Goal: Find specific page/section: Find specific page/section

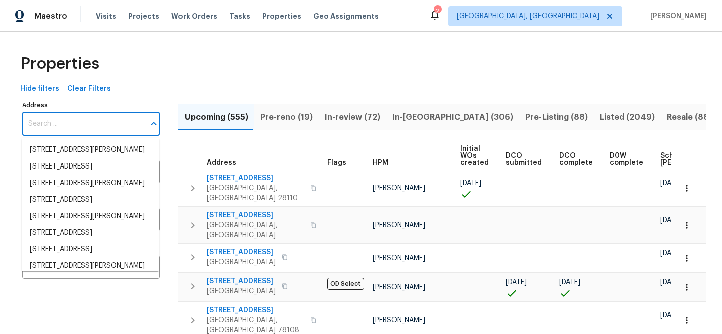
click at [81, 128] on input "Address" at bounding box center [83, 124] width 123 height 24
paste input "[STREET_ADDRESS]"
type input "[STREET_ADDRESS]"
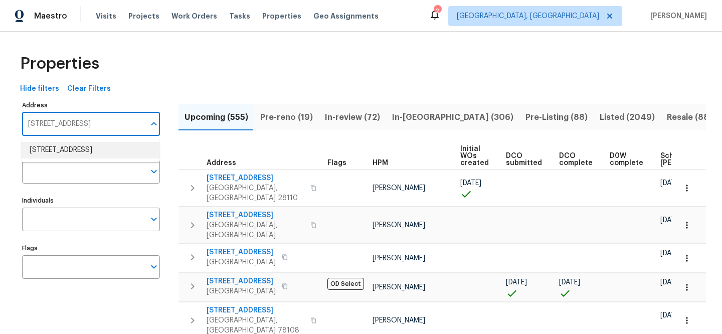
click at [93, 147] on li "[STREET_ADDRESS]" at bounding box center [91, 150] width 138 height 17
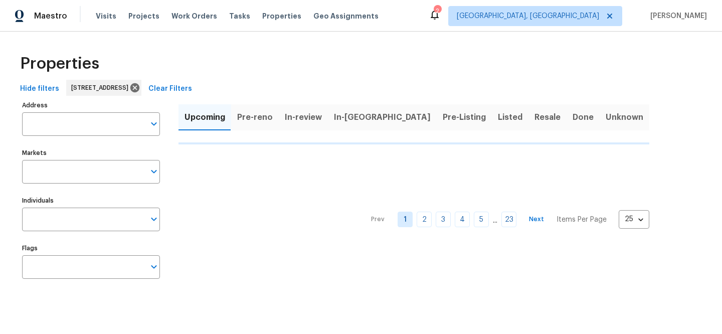
type input "[STREET_ADDRESS]"
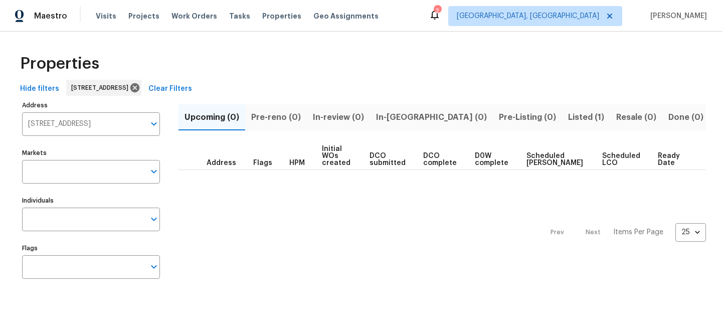
click at [562, 108] on button "Listed (1)" at bounding box center [586, 117] width 48 height 26
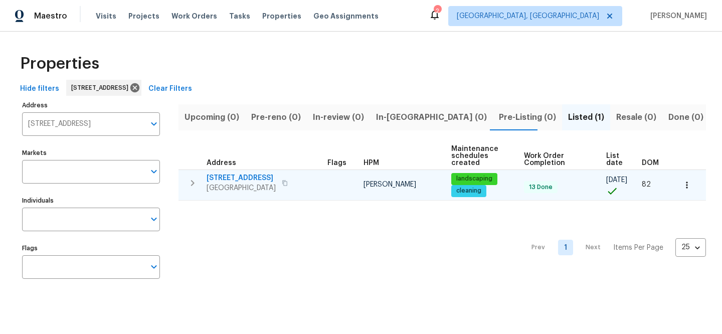
click at [258, 176] on span "[STREET_ADDRESS]" at bounding box center [240, 178] width 69 height 10
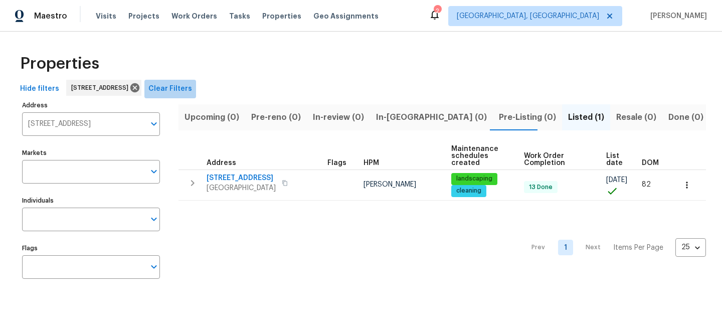
click at [192, 86] on span "Clear Filters" at bounding box center [170, 89] width 44 height 13
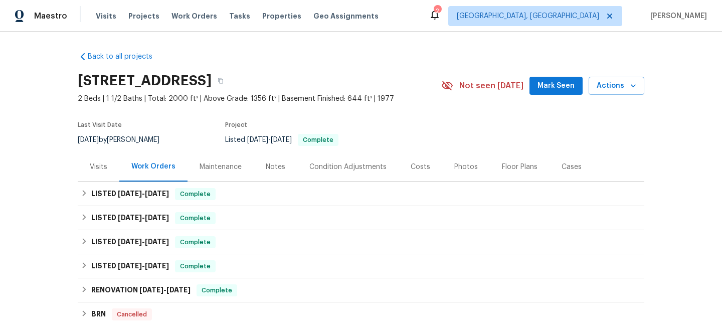
click at [90, 162] on div "Visits" at bounding box center [99, 167] width 18 height 10
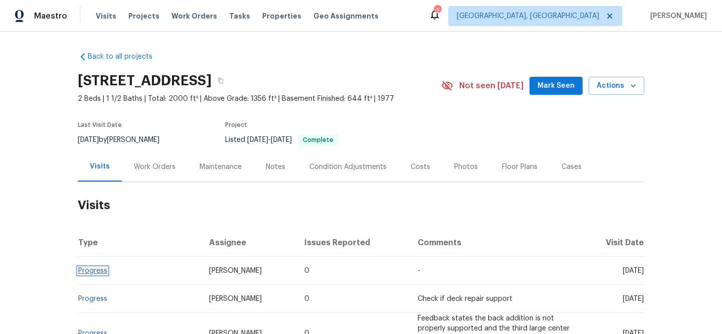
click at [93, 270] on link "Progress" at bounding box center [92, 270] width 29 height 7
